Goal: Task Accomplishment & Management: Manage account settings

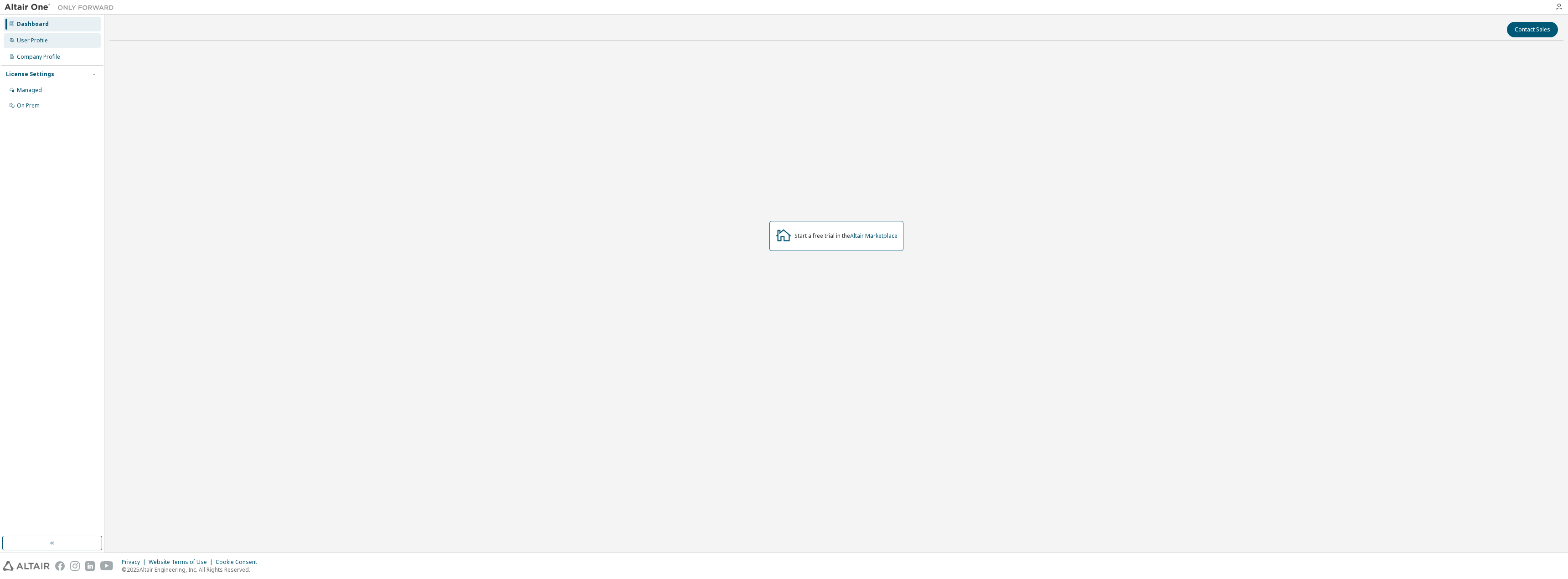
click at [77, 35] on div "User Profile" at bounding box center [52, 41] width 97 height 15
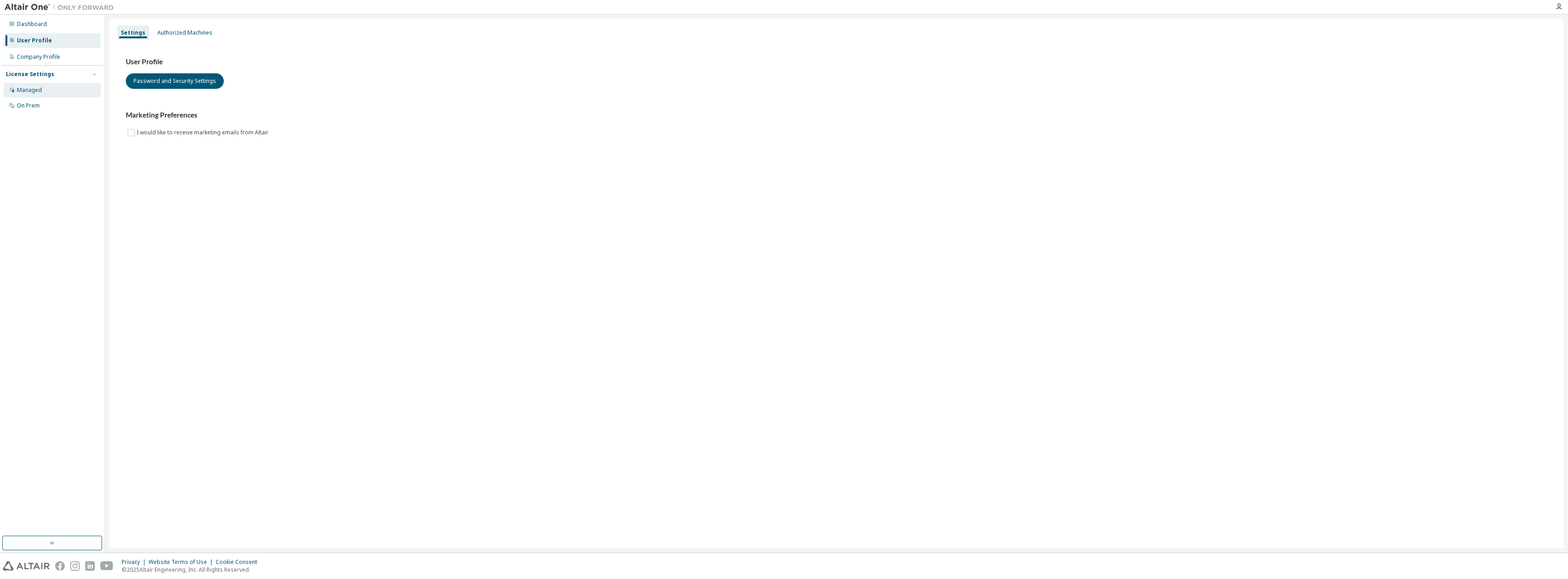
click at [54, 90] on div "Managed" at bounding box center [52, 90] width 97 height 15
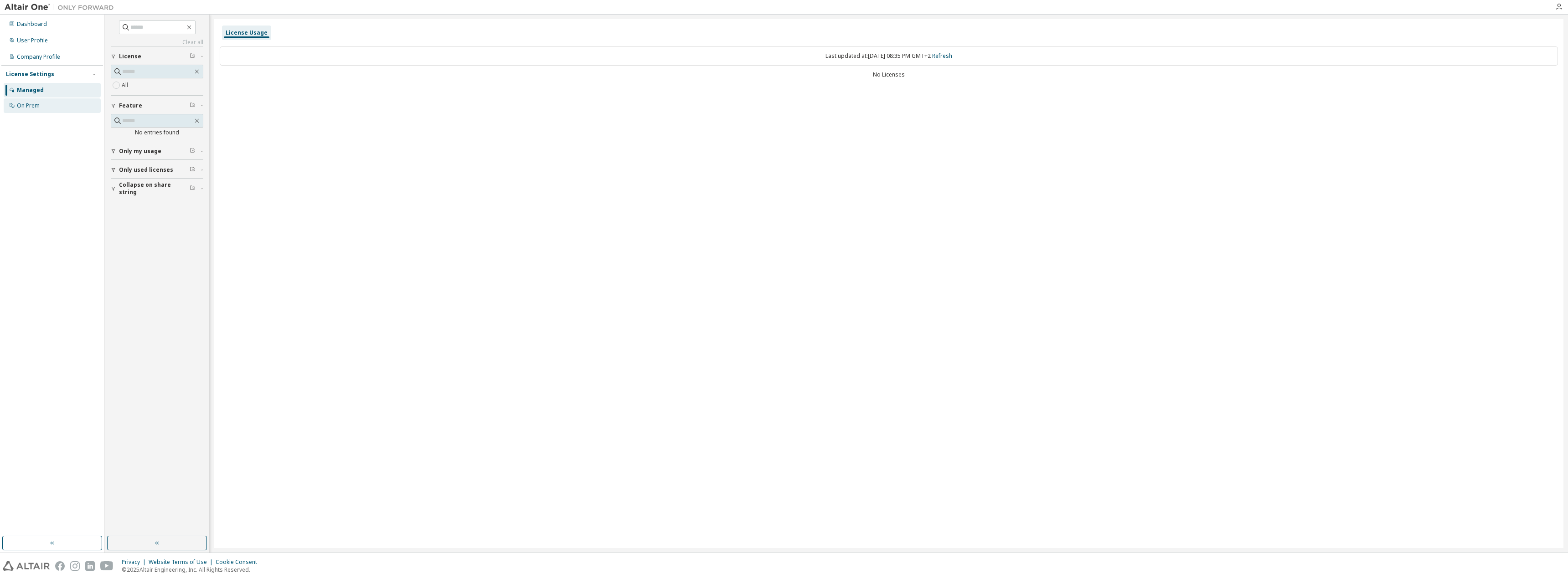
click at [57, 103] on div "On Prem" at bounding box center [52, 106] width 97 height 15
